Goal: Information Seeking & Learning: Learn about a topic

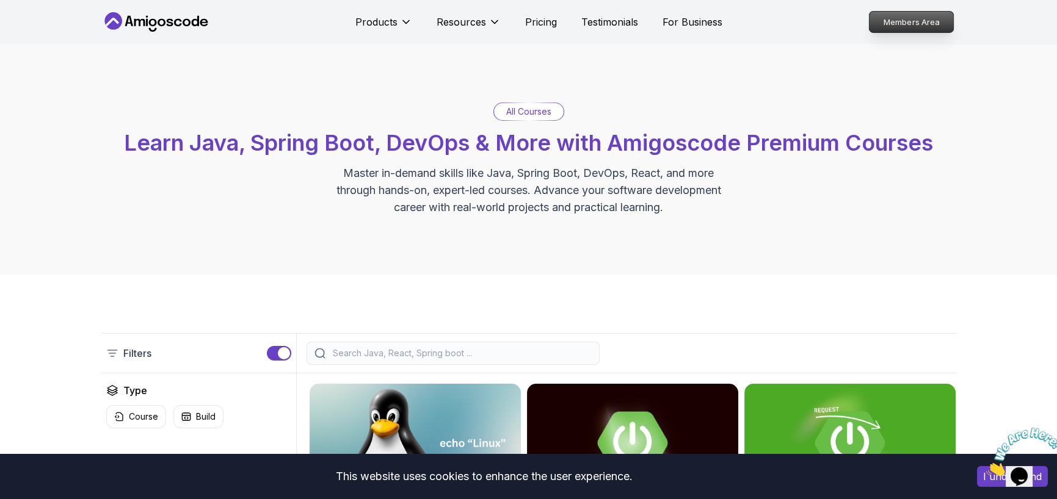
click at [916, 18] on p "Members Area" at bounding box center [911, 22] width 84 height 21
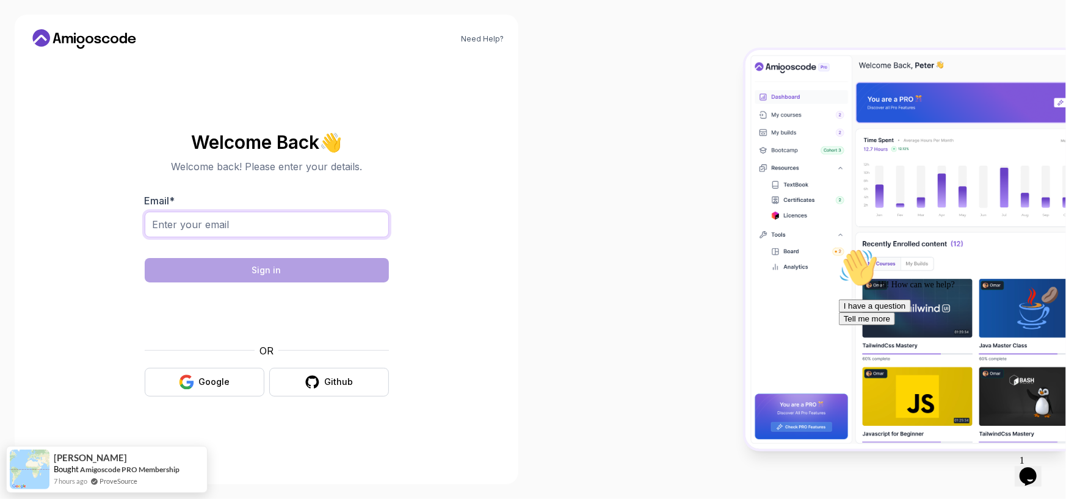
click at [190, 231] on input "Email *" at bounding box center [267, 225] width 244 height 26
type input "prettypolici@yahoo.com"
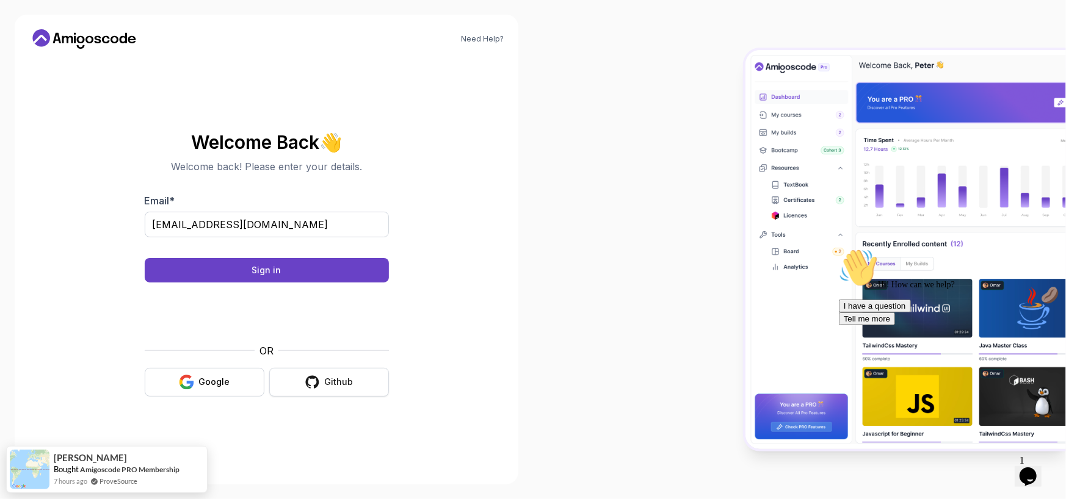
click at [336, 380] on div "Github" at bounding box center [339, 382] width 29 height 12
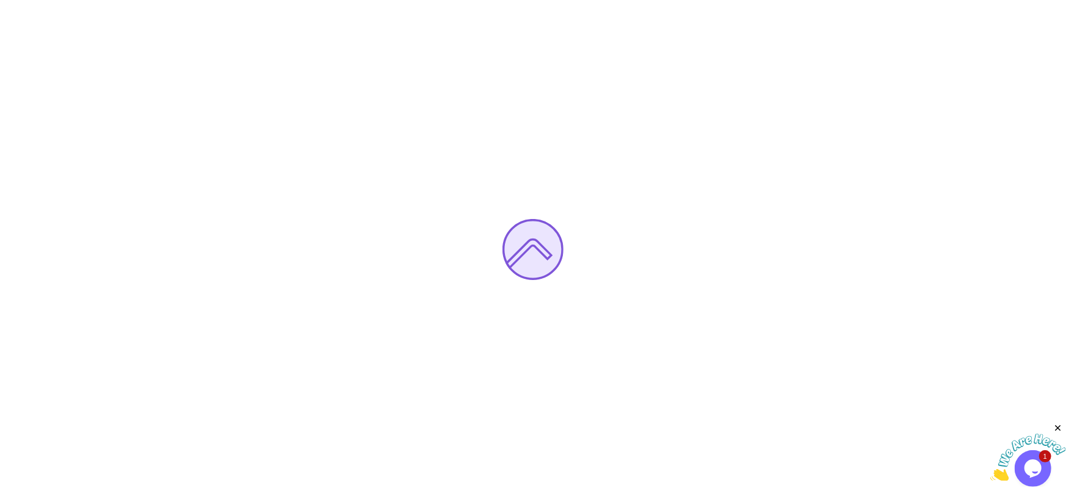
click at [1041, 461] on img at bounding box center [1028, 457] width 76 height 48
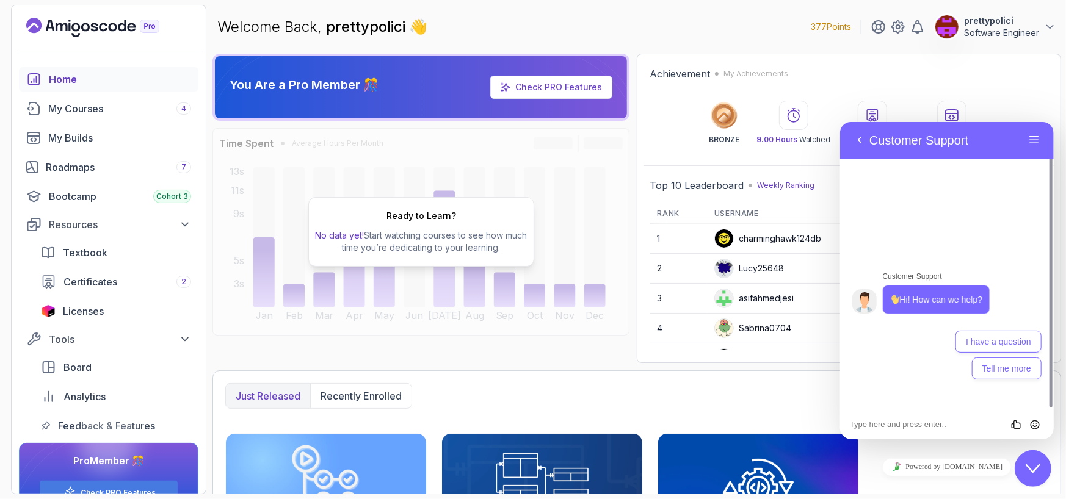
click at [865, 140] on button "Back" at bounding box center [859, 140] width 20 height 18
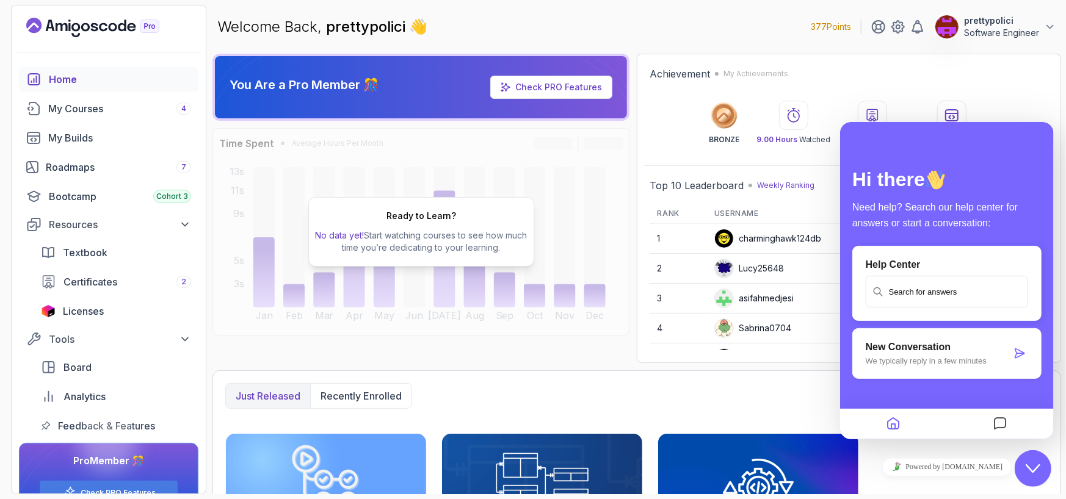
click at [888, 471] on div "Powered by [DOMAIN_NAME]" at bounding box center [946, 467] width 204 height 18
click at [1030, 468] on icon "$i18n('chat', 'chat_widget')" at bounding box center [1032, 468] width 15 height 9
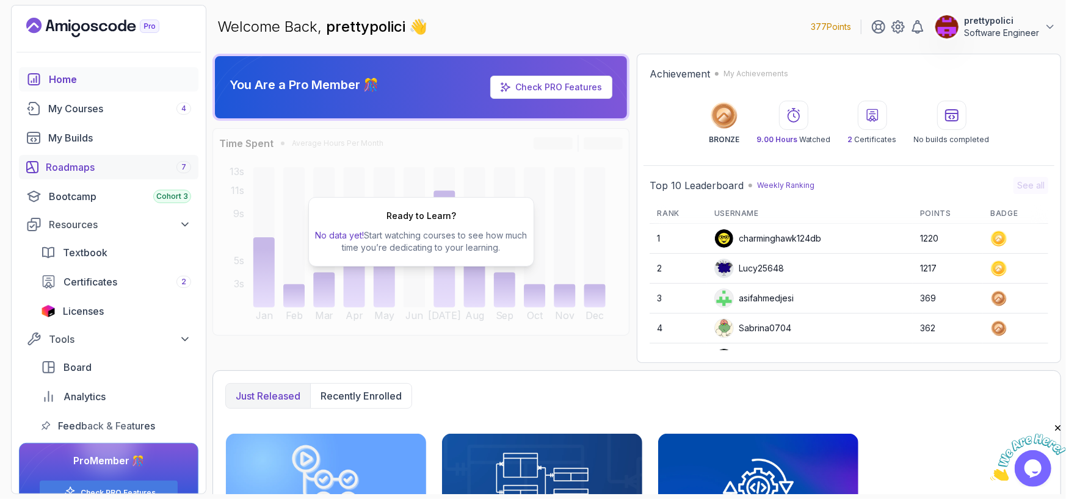
click at [79, 161] on div "Roadmaps 7" at bounding box center [118, 167] width 145 height 15
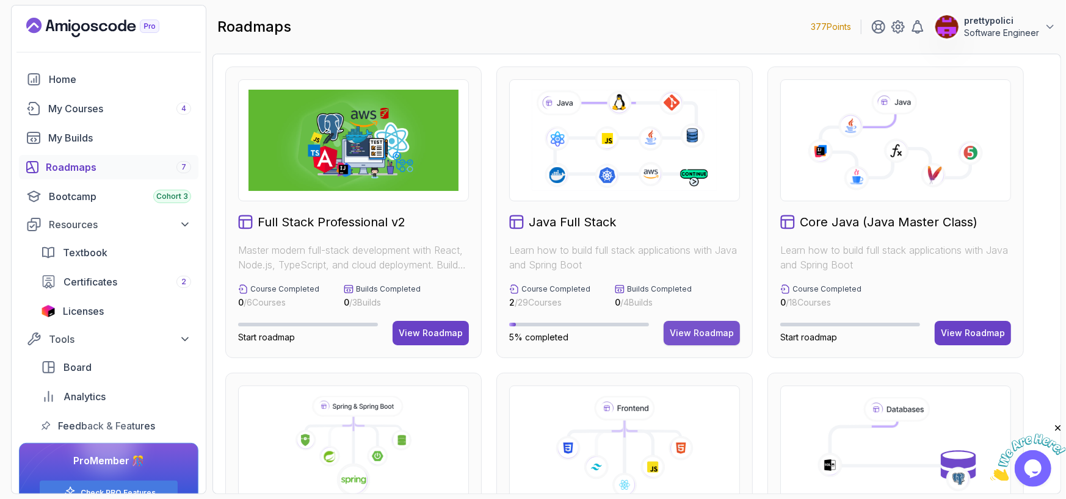
click at [720, 335] on div "View Roadmap" at bounding box center [702, 333] width 64 height 12
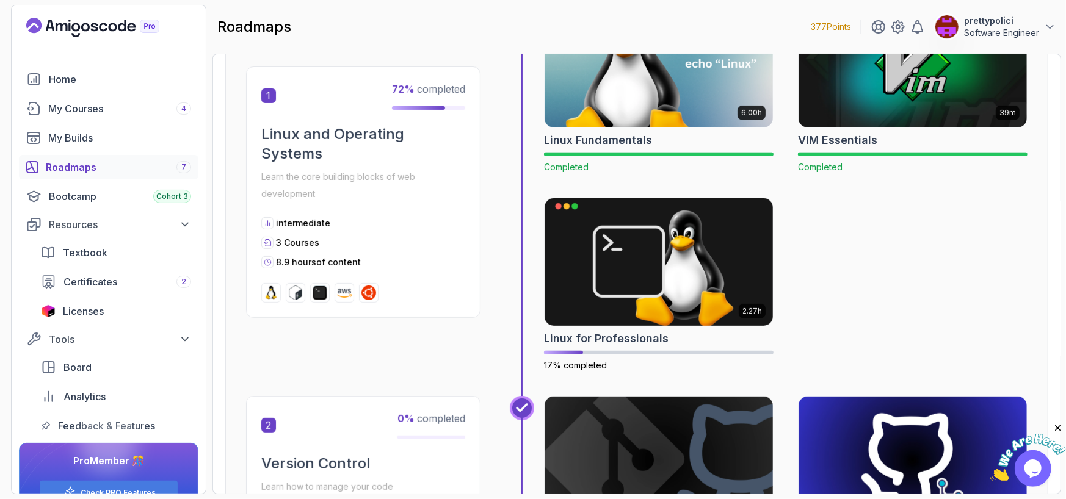
scroll to position [427, 0]
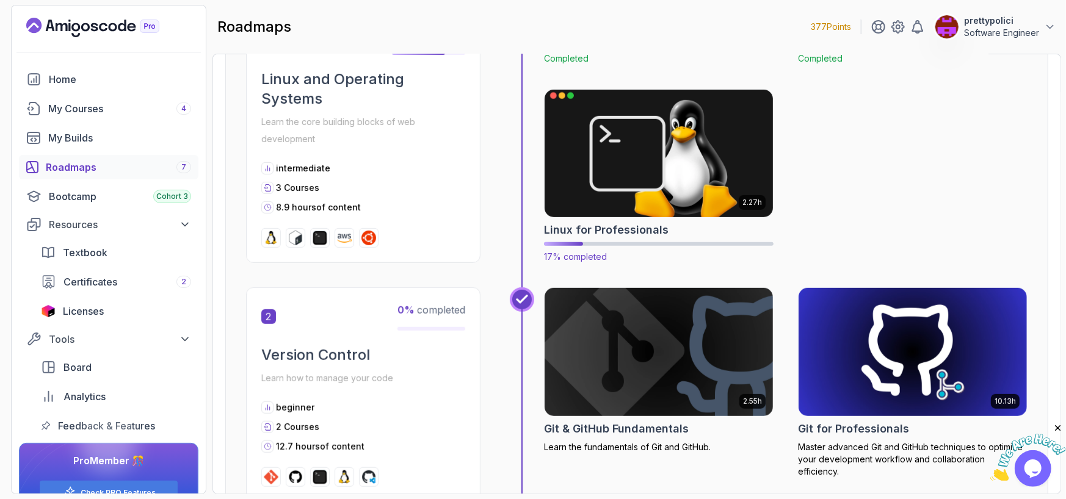
click at [659, 177] on img at bounding box center [659, 153] width 240 height 134
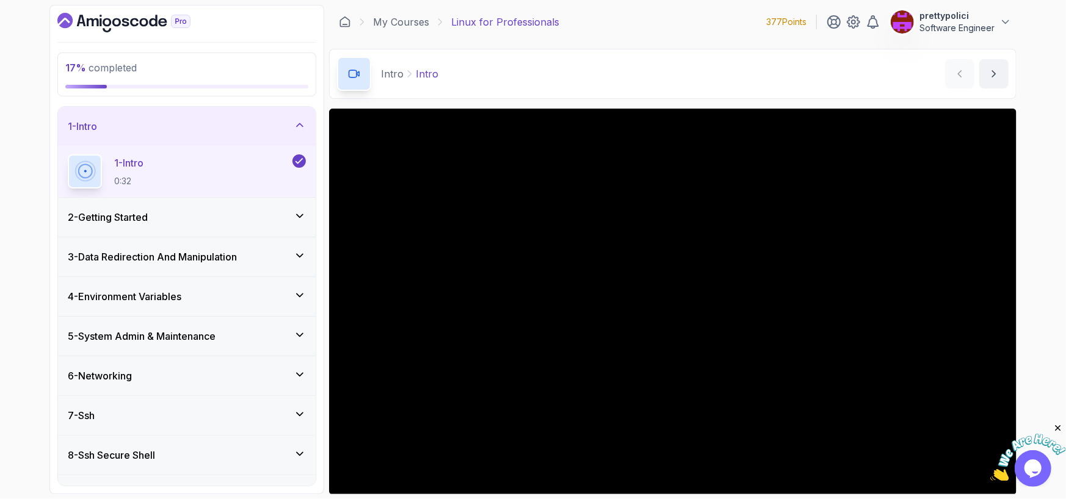
drag, startPoint x: 145, startPoint y: 226, endPoint x: 151, endPoint y: 219, distance: 9.2
click at [146, 225] on div "2 - Getting Started" at bounding box center [187, 217] width 258 height 39
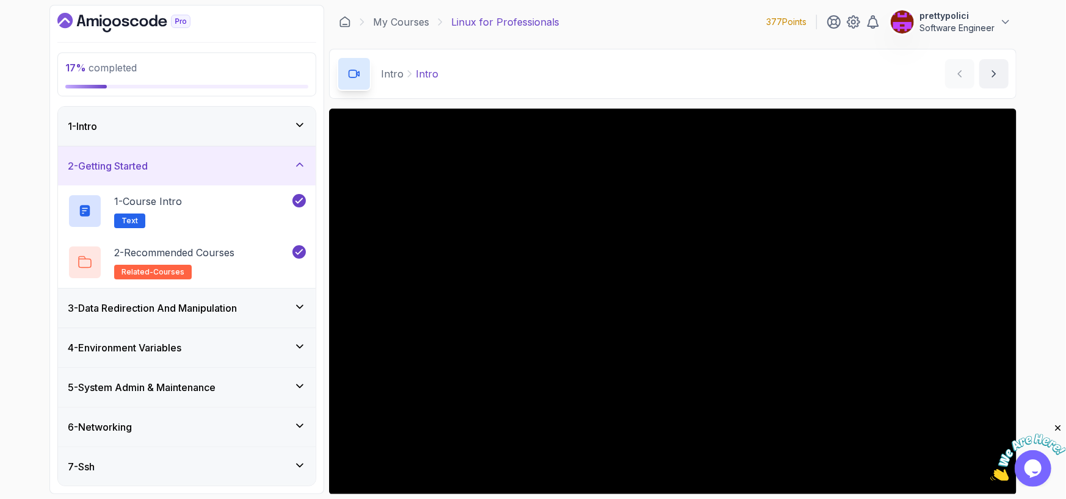
click at [202, 299] on div "3 - Data Redirection And Manipulation" at bounding box center [187, 308] width 258 height 39
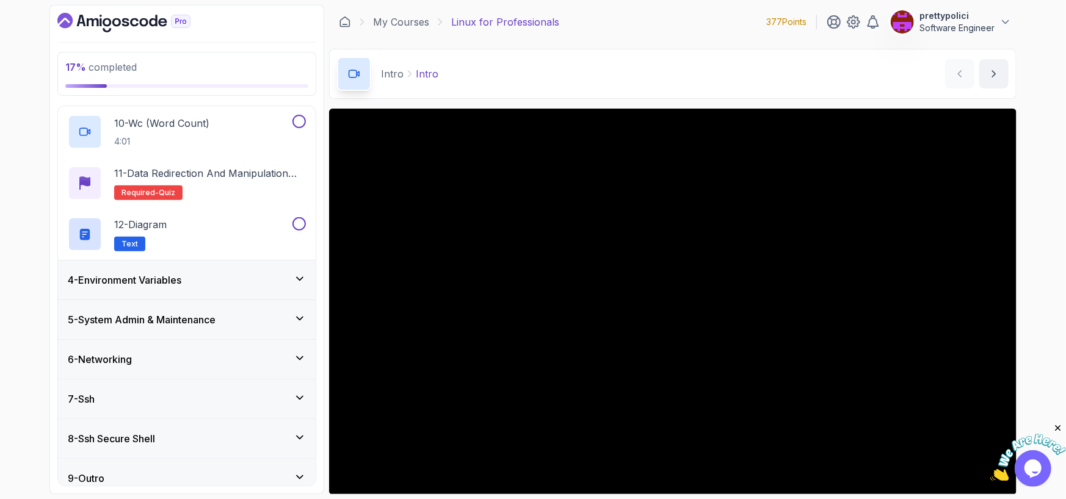
scroll to position [591, 0]
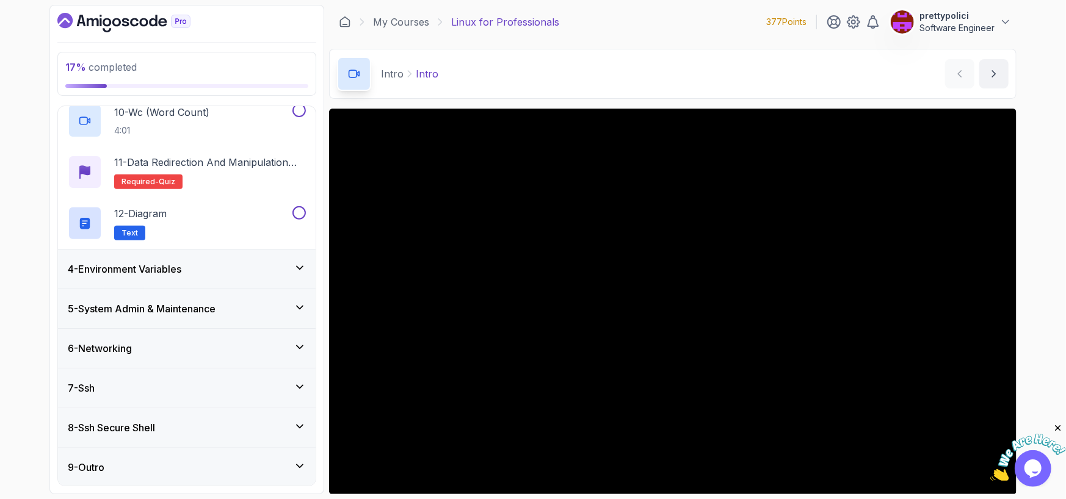
click at [119, 270] on h3 "4 - Environment Variables" at bounding box center [125, 269] width 114 height 15
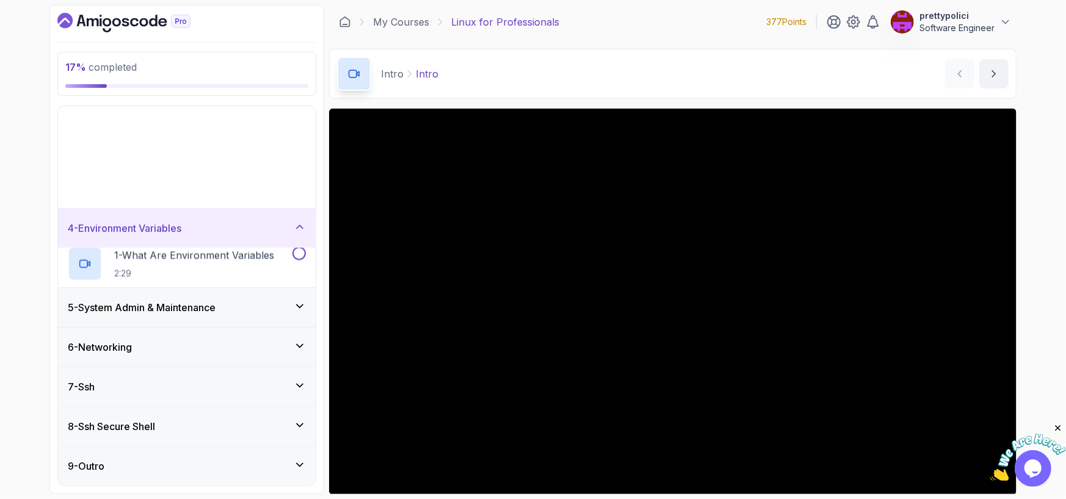
scroll to position [0, 0]
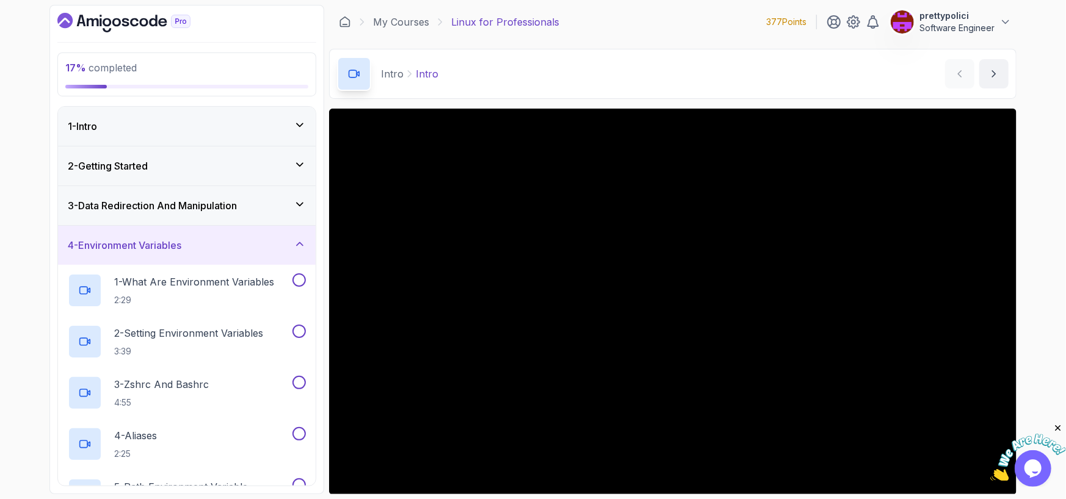
click at [194, 204] on h3 "3 - Data Redirection And Manipulation" at bounding box center [152, 205] width 169 height 15
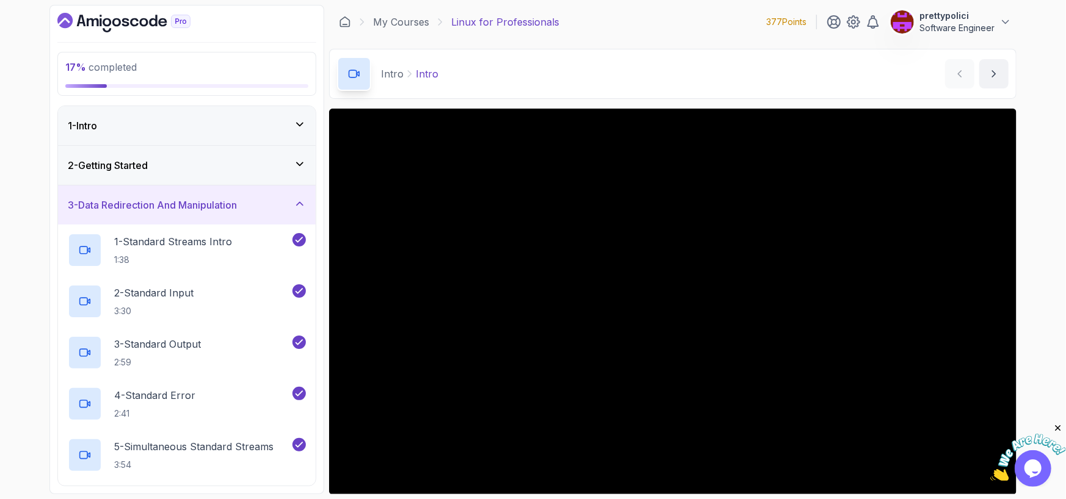
click at [161, 162] on div "2 - Getting Started" at bounding box center [187, 165] width 238 height 15
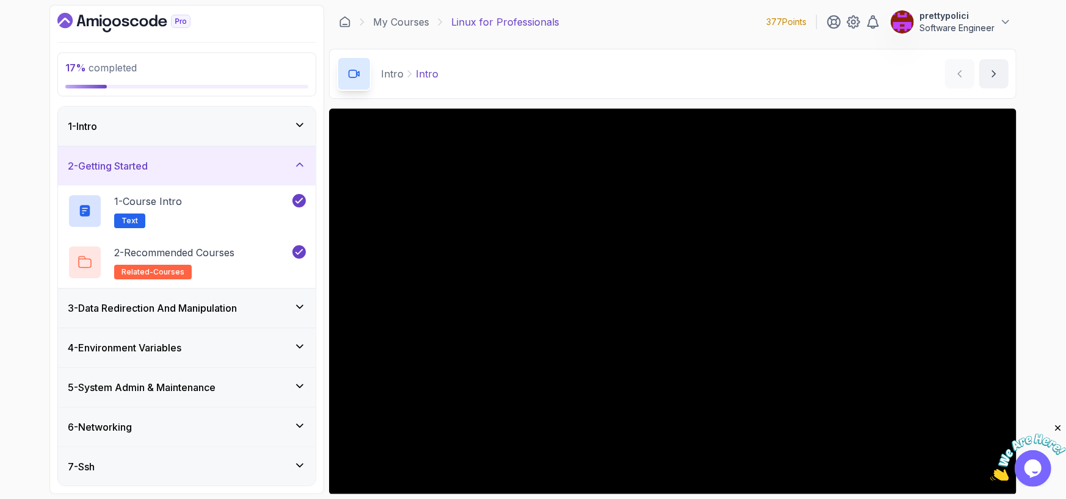
click at [135, 302] on h3 "3 - Data Redirection And Manipulation" at bounding box center [152, 308] width 169 height 15
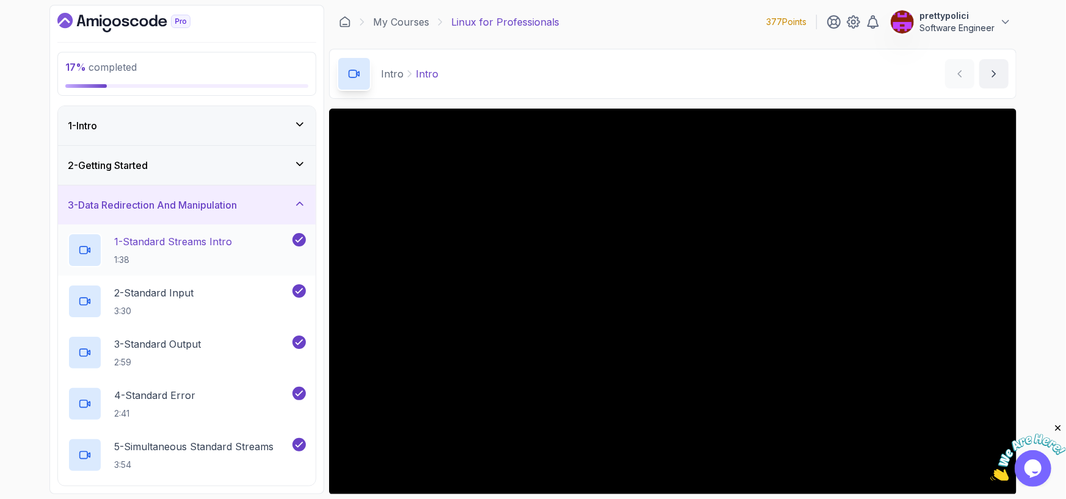
click at [223, 240] on p "1 - Standard Streams Intro" at bounding box center [173, 241] width 118 height 15
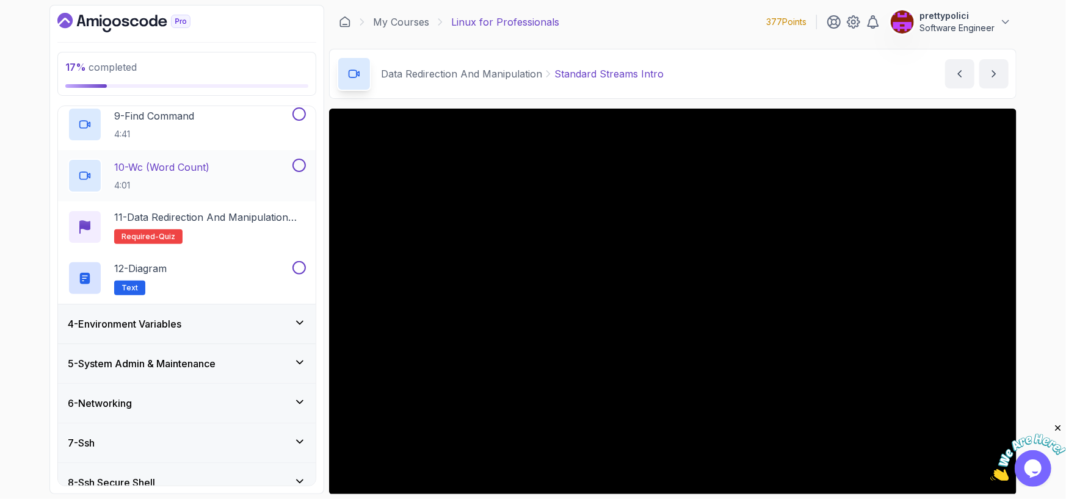
scroll to position [549, 0]
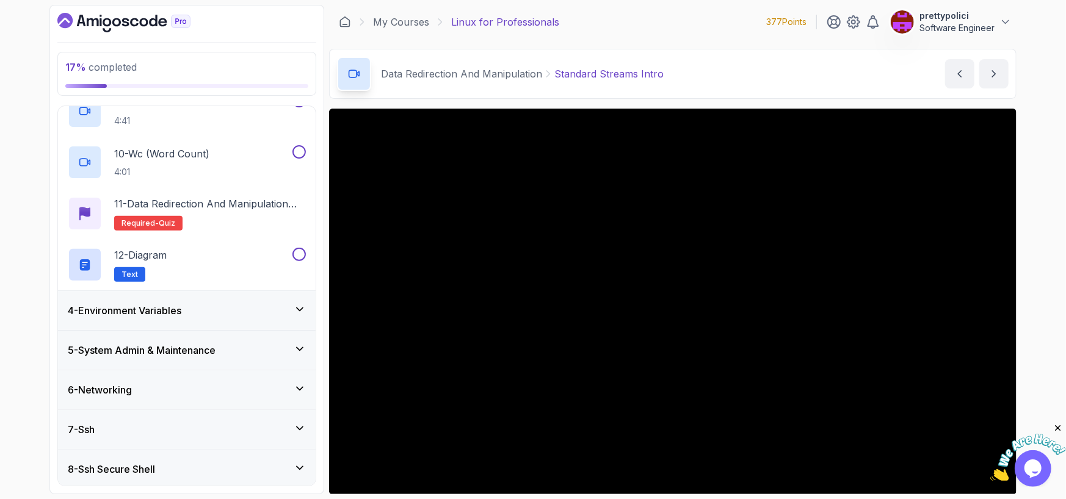
click at [170, 311] on h3 "4 - Environment Variables" at bounding box center [125, 310] width 114 height 15
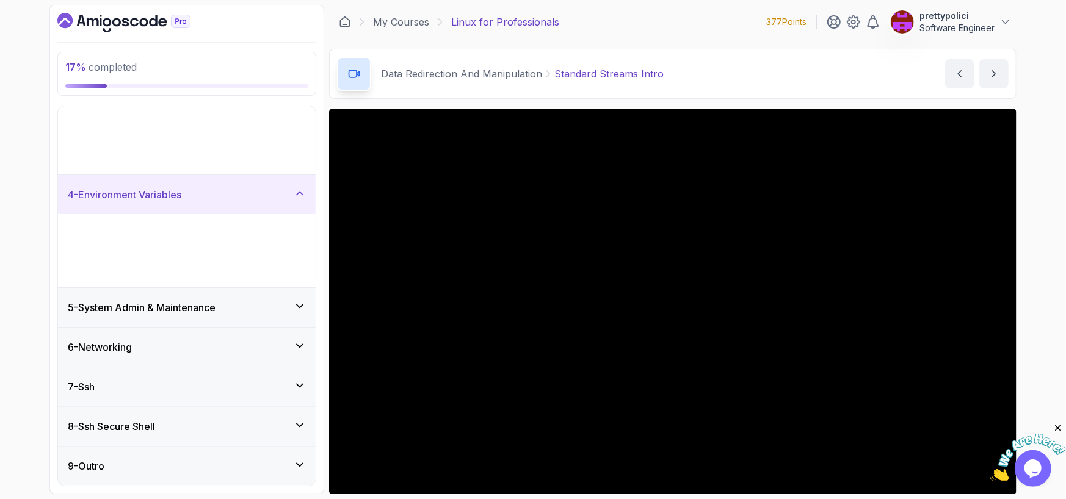
scroll to position [0, 0]
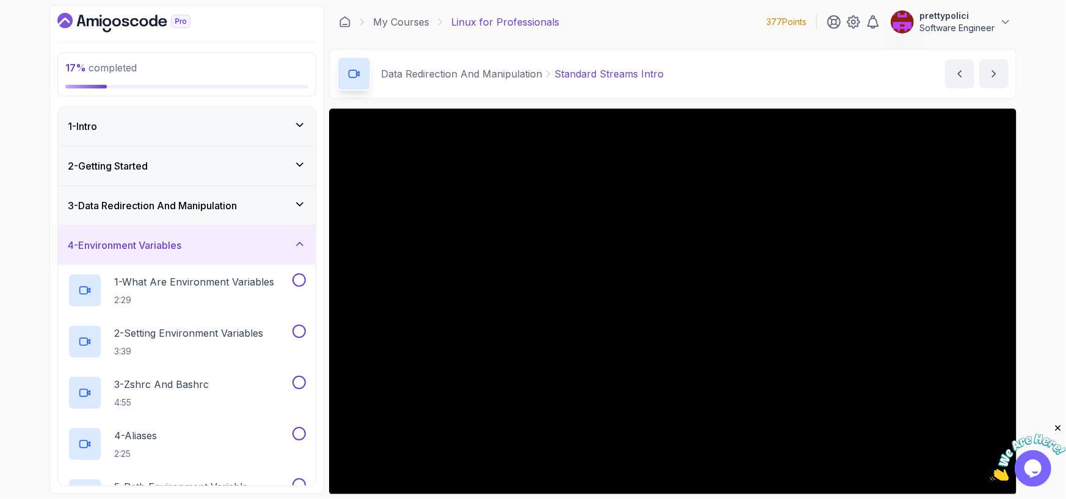
click at [198, 198] on h3 "3 - Data Redirection And Manipulation" at bounding box center [152, 205] width 169 height 15
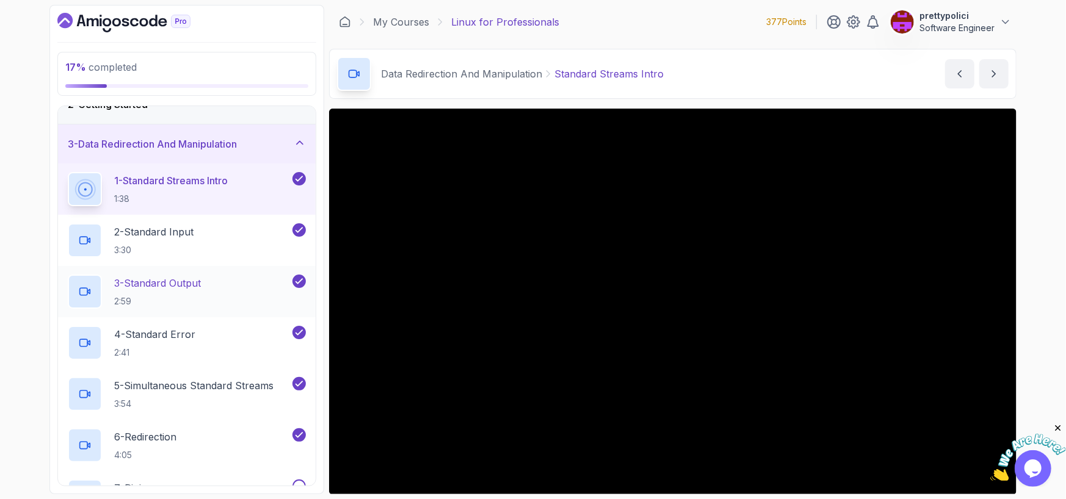
scroll to position [61, 0]
